Goal: Transaction & Acquisition: Register for event/course

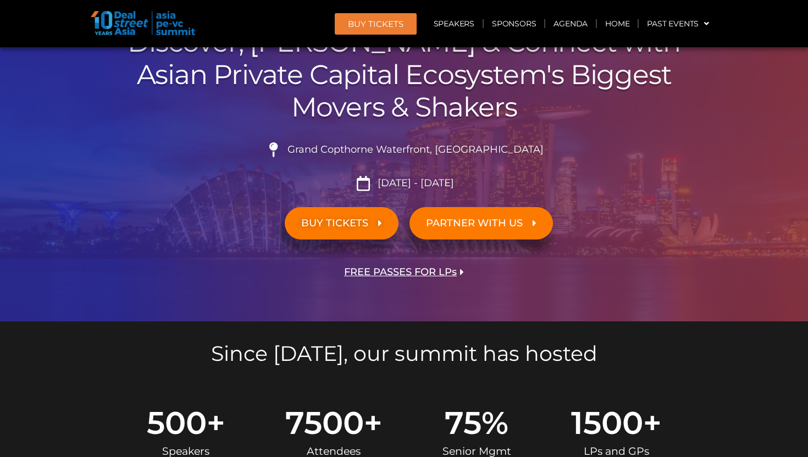
scroll to position [127, 0]
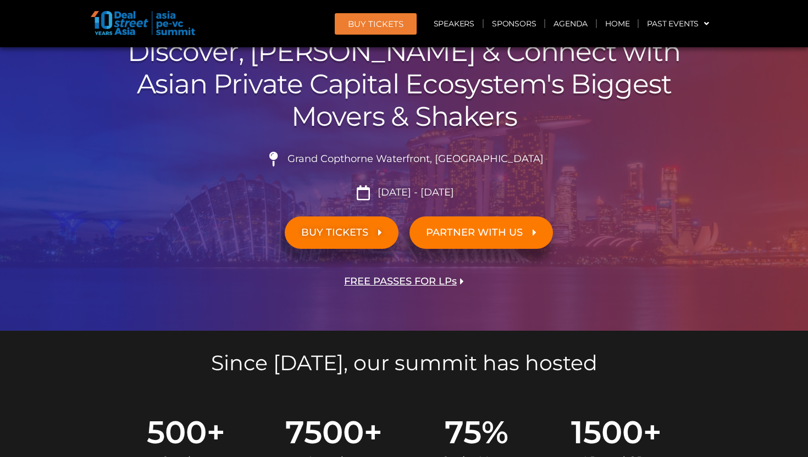
click at [359, 240] on link "BUY TICKETS" at bounding box center [342, 233] width 114 height 32
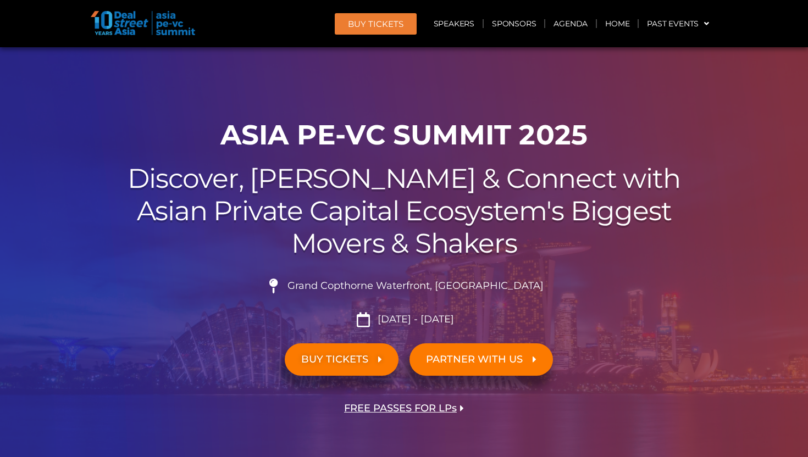
click at [362, 20] on span "BUY Tickets" at bounding box center [376, 24] width 56 height 8
click at [373, 20] on span "BUY Tickets" at bounding box center [376, 24] width 56 height 8
click at [378, 20] on span "BUY Tickets" at bounding box center [376, 24] width 56 height 8
click at [391, 21] on span "BUY Tickets" at bounding box center [376, 24] width 56 height 8
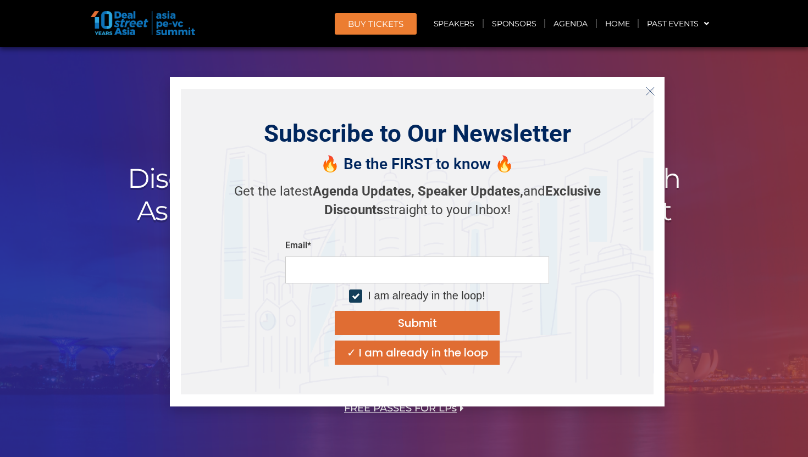
click at [650, 92] on icon "Close" at bounding box center [650, 91] width 10 height 10
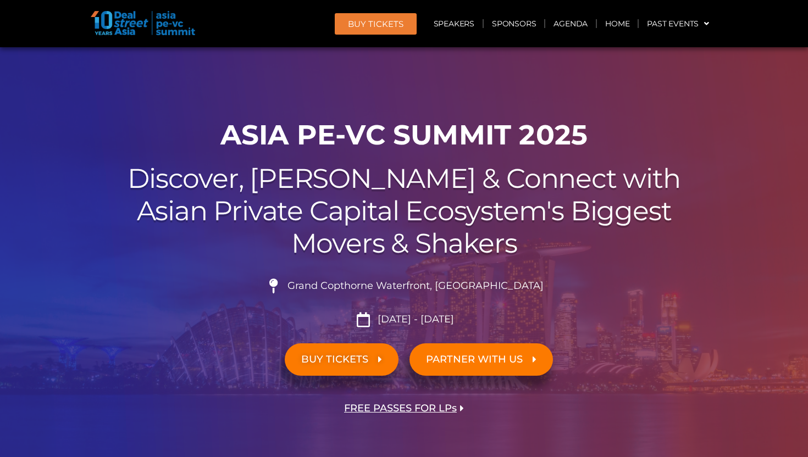
click at [380, 31] on link "BUY Tickets" at bounding box center [376, 23] width 82 height 21
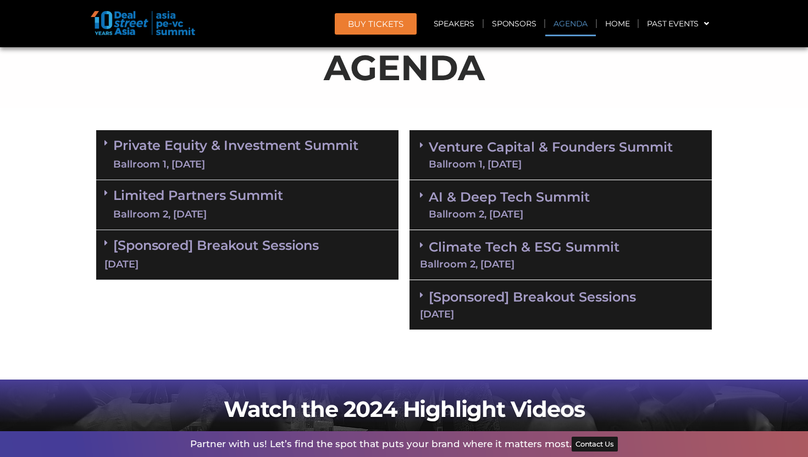
scroll to position [508, 0]
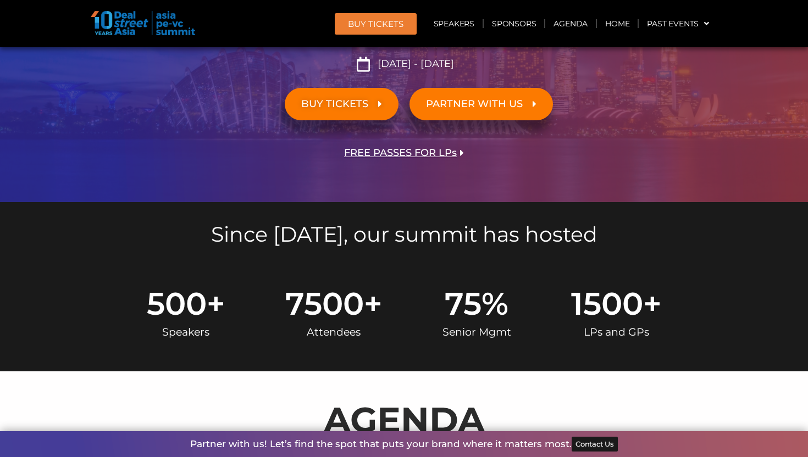
click at [451, 107] on span "PARTNER WITH US" at bounding box center [474, 104] width 97 height 10
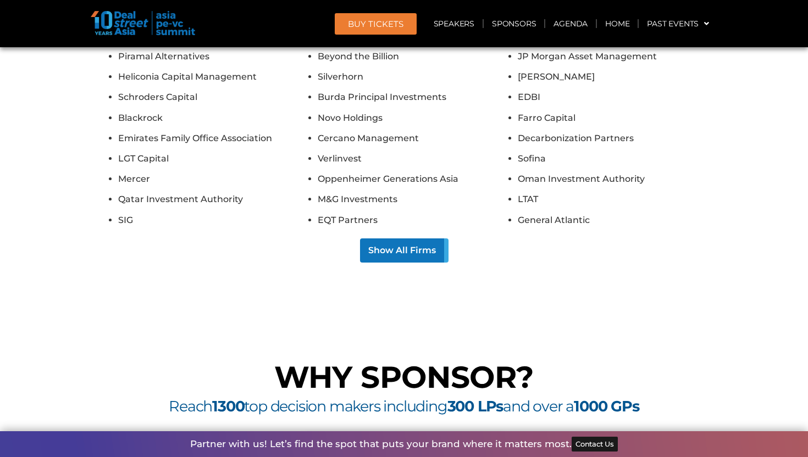
scroll to position [7342, 0]
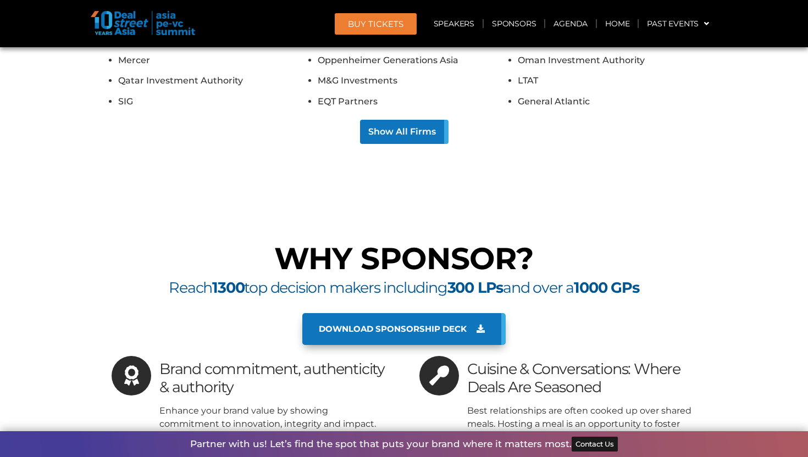
click at [418, 324] on span "Download sponsorship deck" at bounding box center [393, 329] width 148 height 10
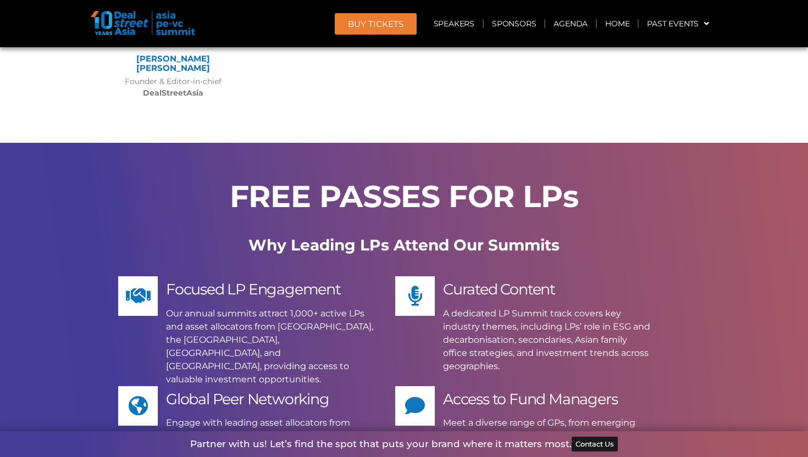
scroll to position [6631, 0]
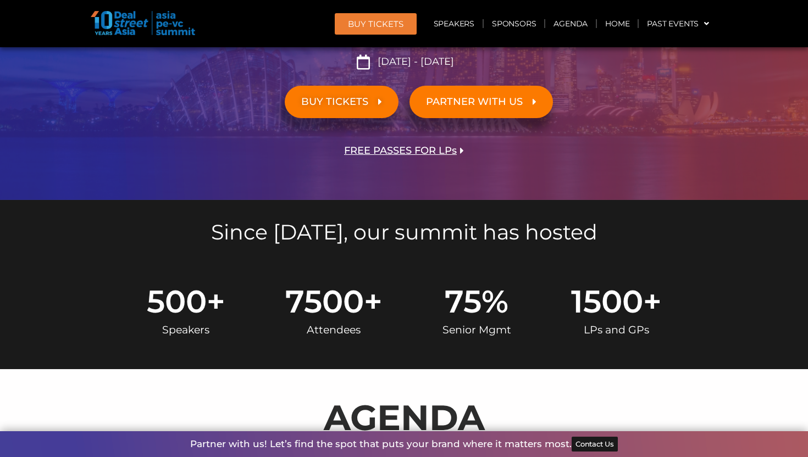
scroll to position [202, 0]
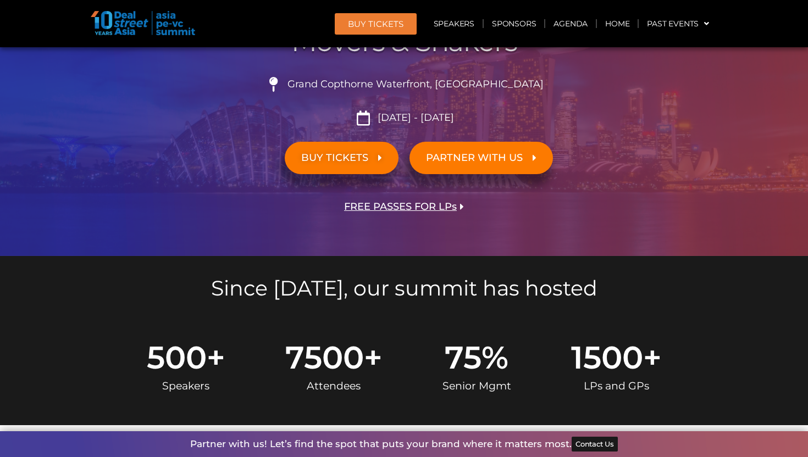
click at [379, 158] on icon at bounding box center [380, 158] width 4 height 10
click at [390, 29] on link "BUY Tickets" at bounding box center [376, 23] width 82 height 21
click at [350, 22] on span "BUY Tickets" at bounding box center [376, 24] width 56 height 8
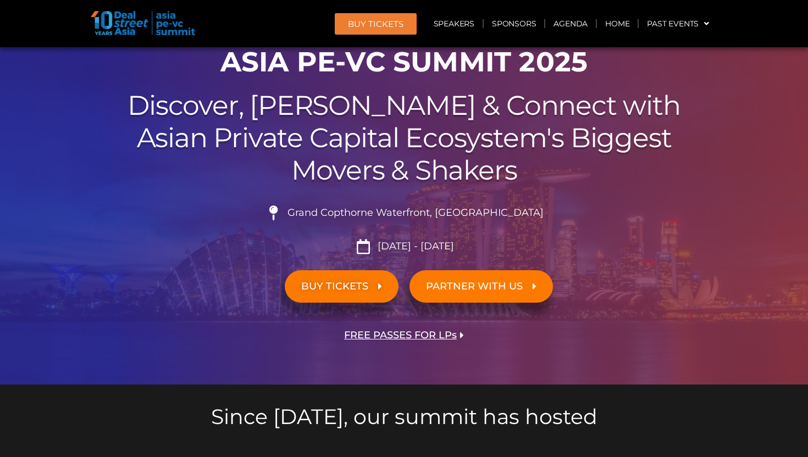
scroll to position [0, 0]
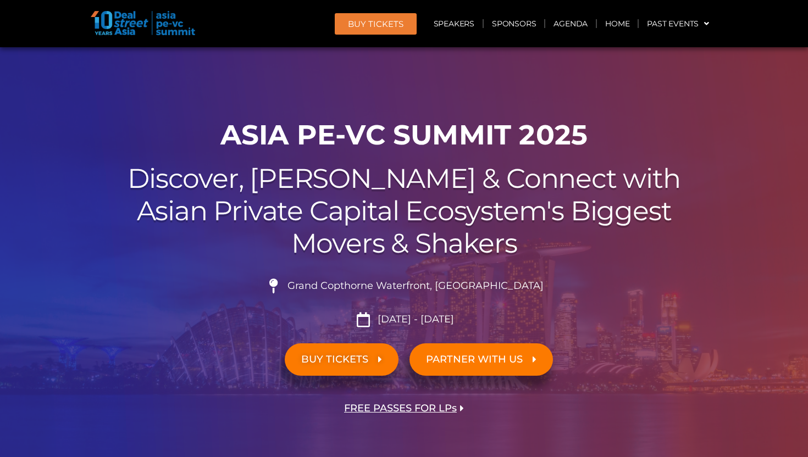
click at [403, 409] on span "FREE PASSES FOR LPs" at bounding box center [400, 408] width 113 height 10
click at [383, 362] on link "BUY TICKETS" at bounding box center [342, 360] width 114 height 32
click at [381, 23] on span "BUY Tickets" at bounding box center [376, 24] width 56 height 8
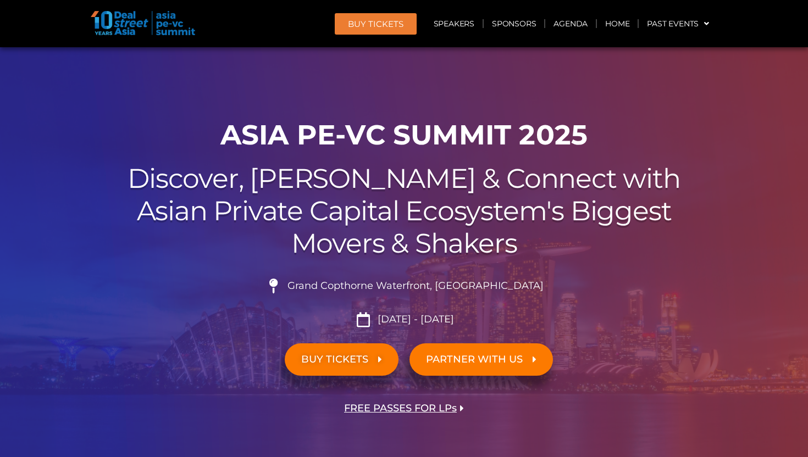
click at [372, 18] on link "BUY Tickets" at bounding box center [376, 23] width 82 height 21
